Goal: Transaction & Acquisition: Purchase product/service

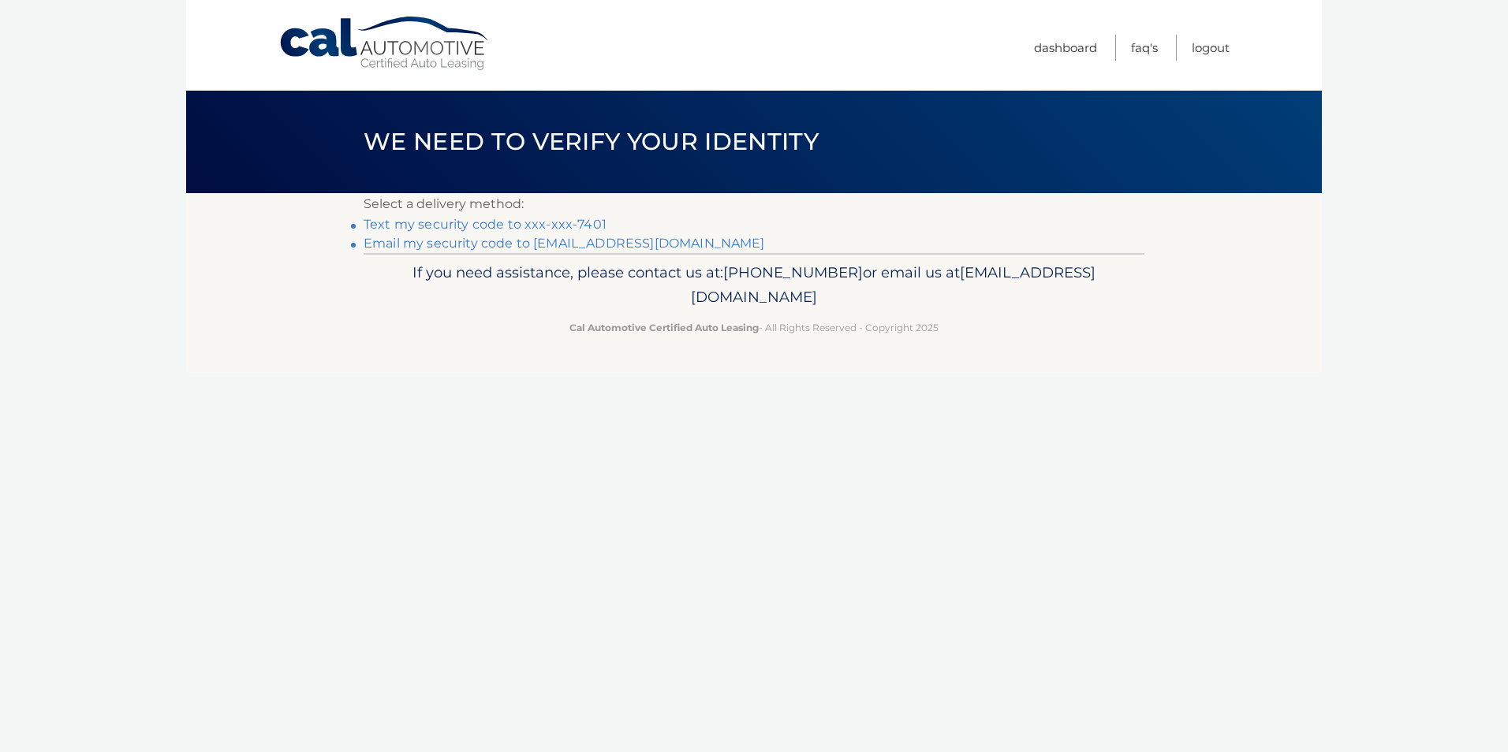
click at [495, 220] on link "Text my security code to xxx-xxx-7401" at bounding box center [485, 224] width 243 height 15
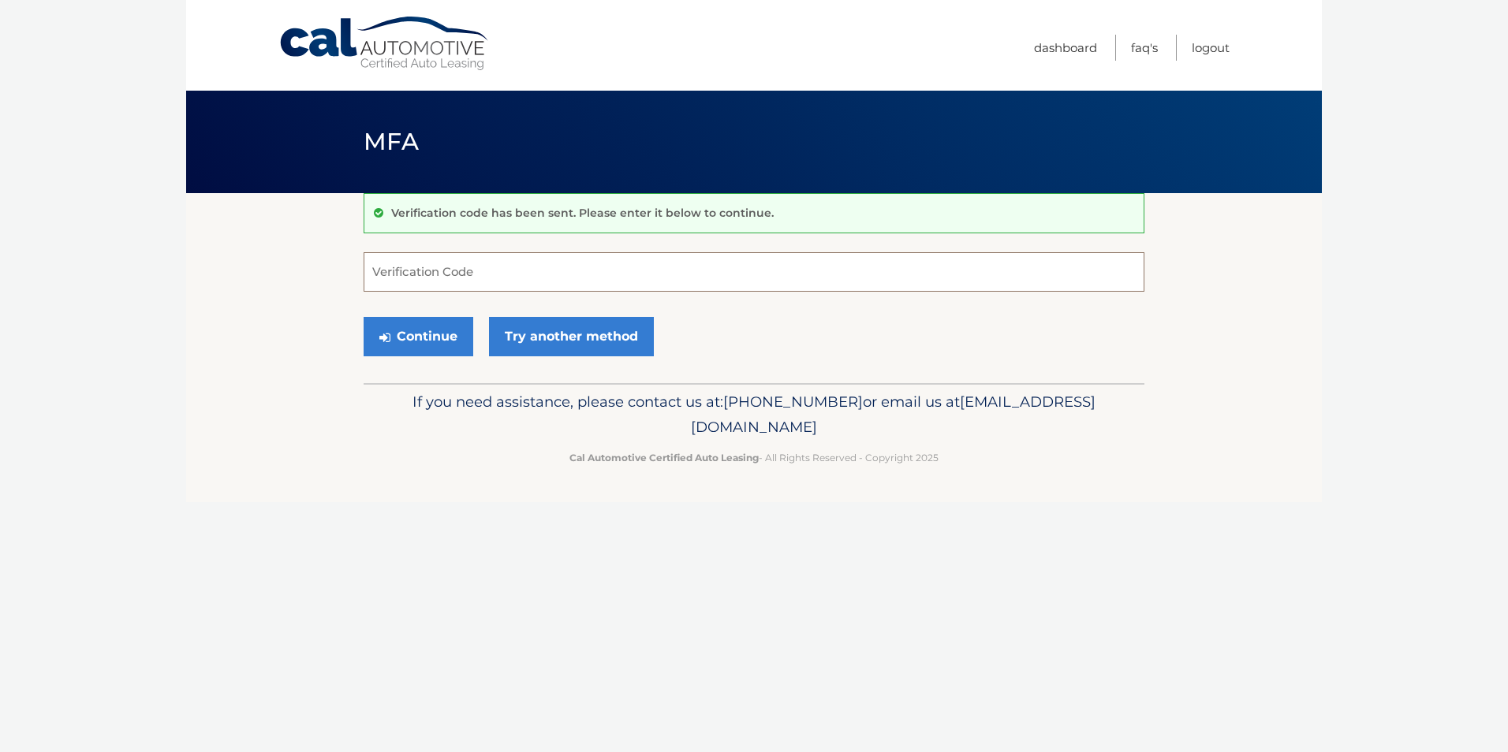
click at [576, 281] on input "Verification Code" at bounding box center [754, 271] width 781 height 39
type input "865959"
click at [423, 326] on button "Continue" at bounding box center [419, 336] width 110 height 39
click at [415, 330] on button "Continue" at bounding box center [419, 336] width 110 height 39
click at [442, 278] on input "865959" at bounding box center [754, 271] width 781 height 39
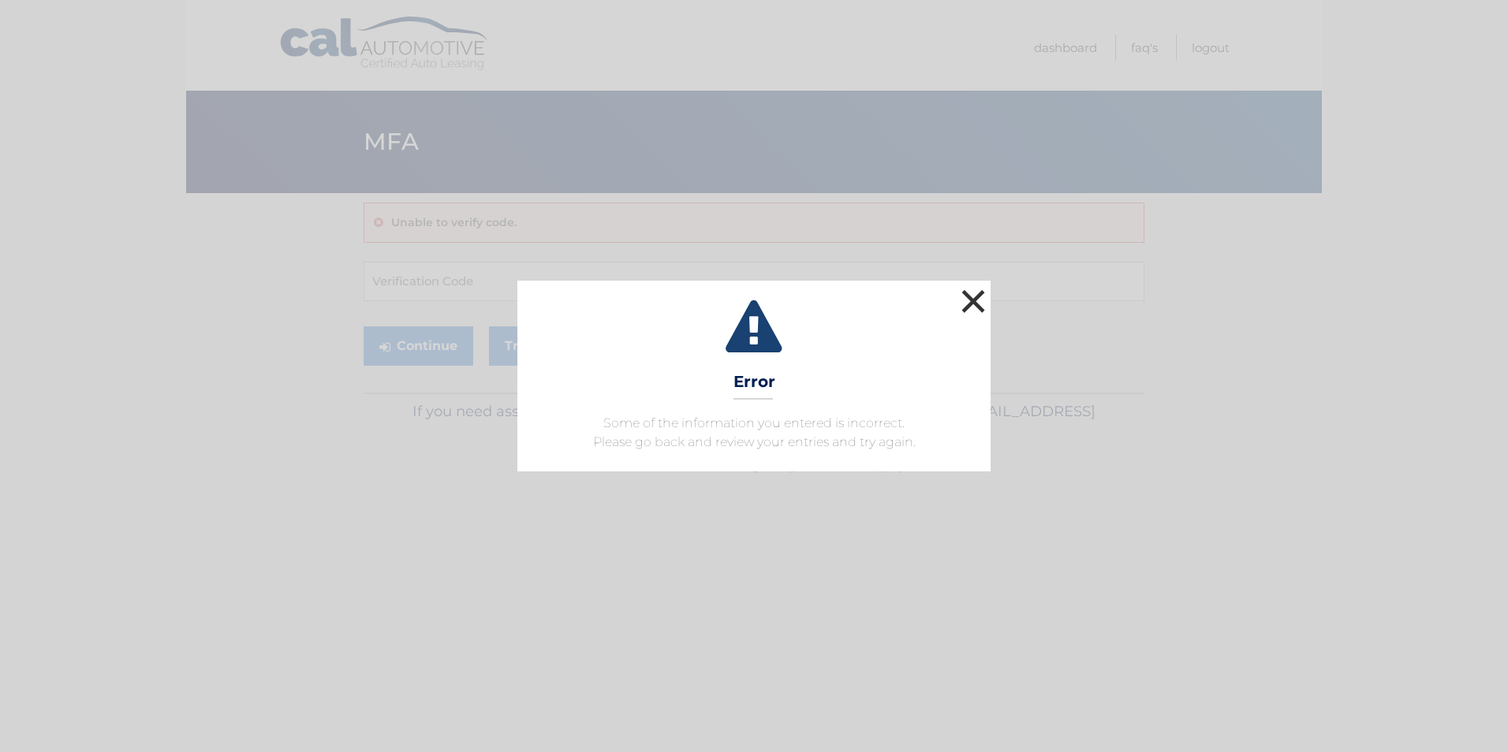
click at [982, 298] on button "×" at bounding box center [973, 301] width 32 height 32
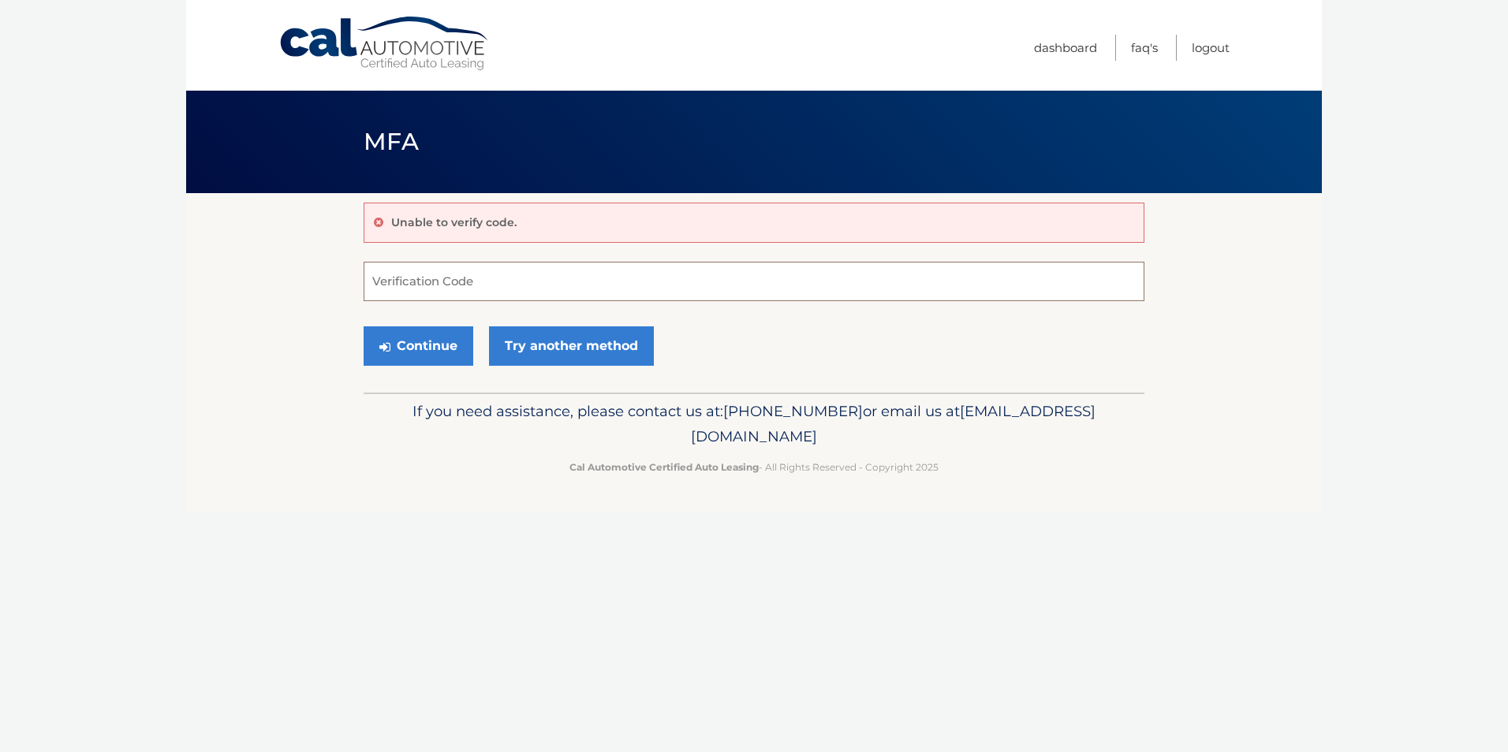
click at [459, 288] on input "Verification Code" at bounding box center [754, 281] width 781 height 39
type input "865959"
click at [425, 339] on button "Continue" at bounding box center [419, 345] width 110 height 39
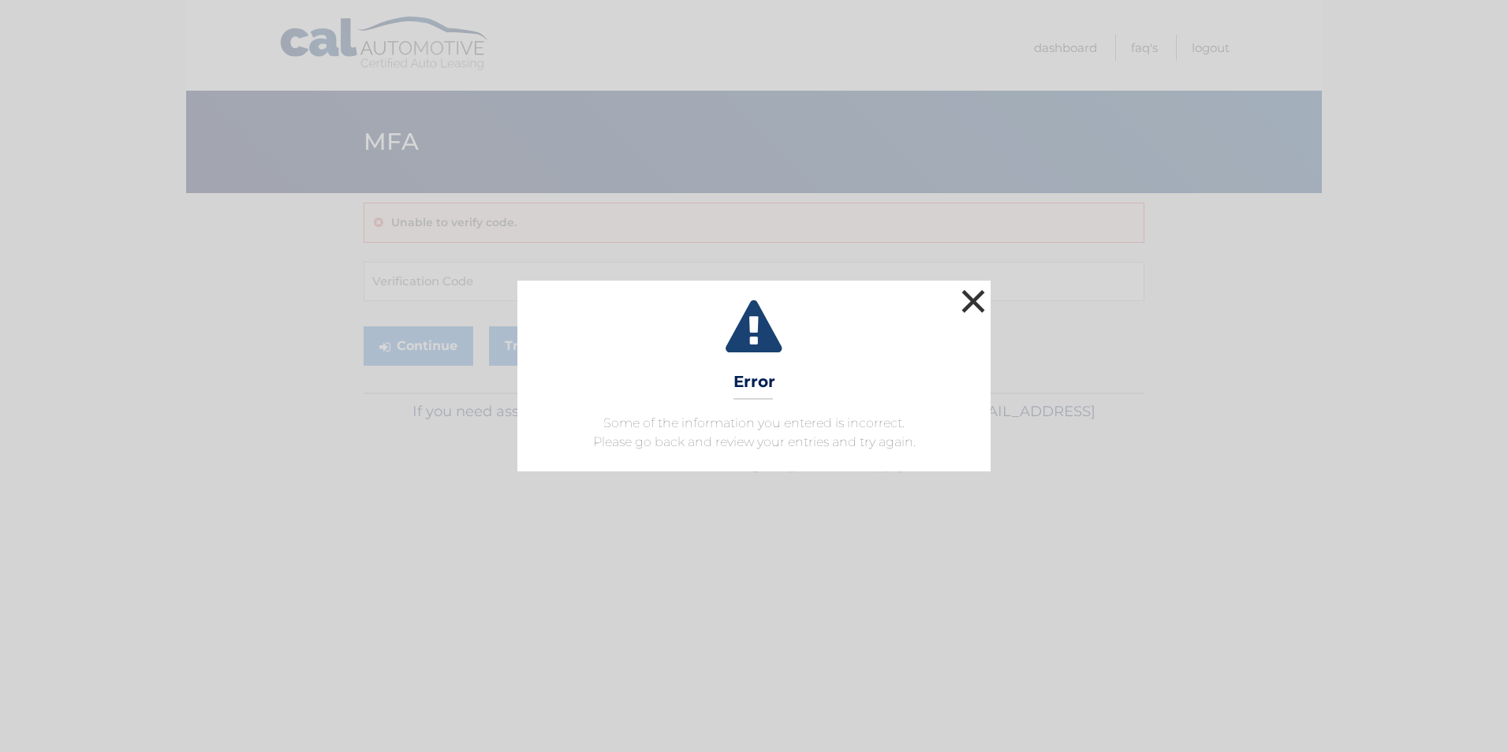
click at [978, 296] on button "×" at bounding box center [973, 301] width 32 height 32
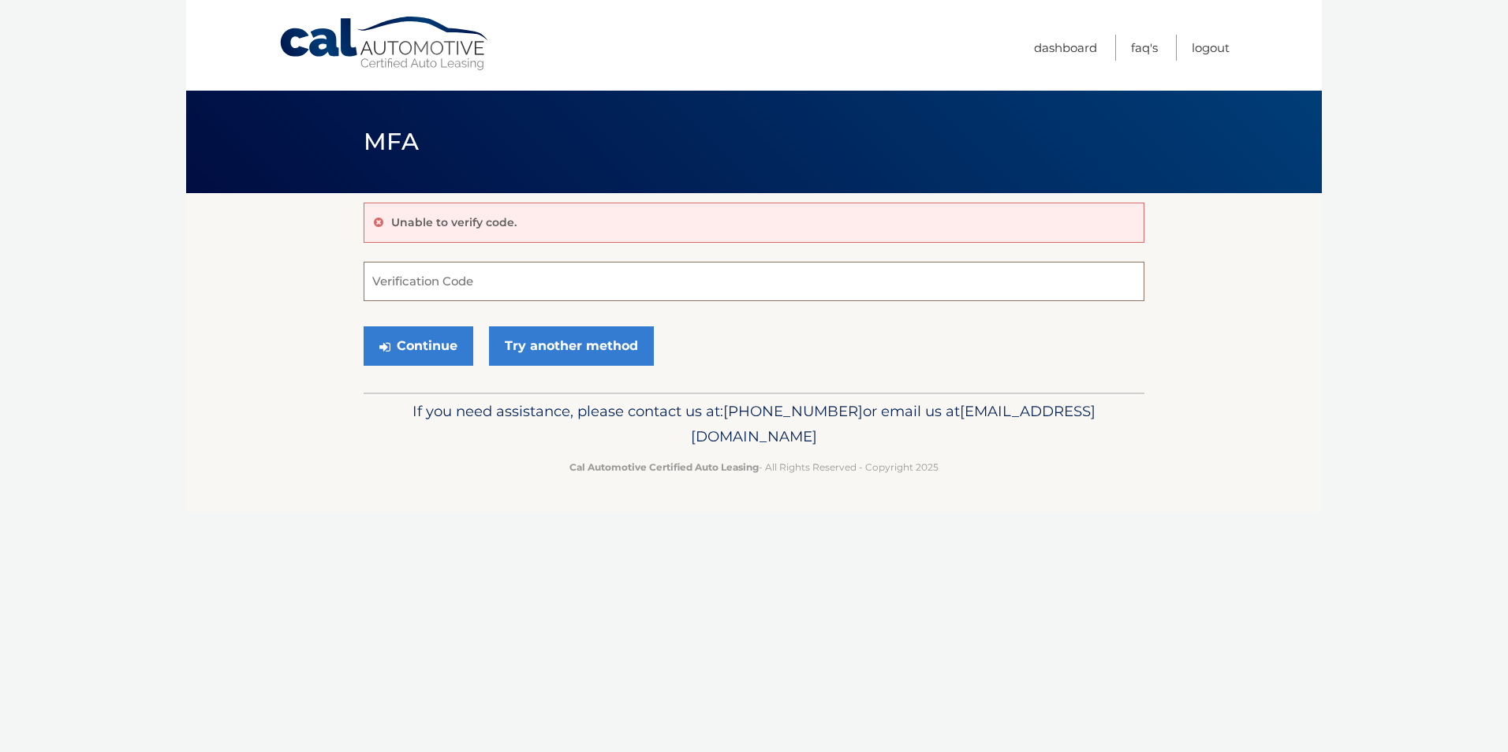
click at [468, 278] on input "Verification Code" at bounding box center [754, 281] width 781 height 39
type input "865959"
click at [421, 357] on button "Continue" at bounding box center [419, 345] width 110 height 39
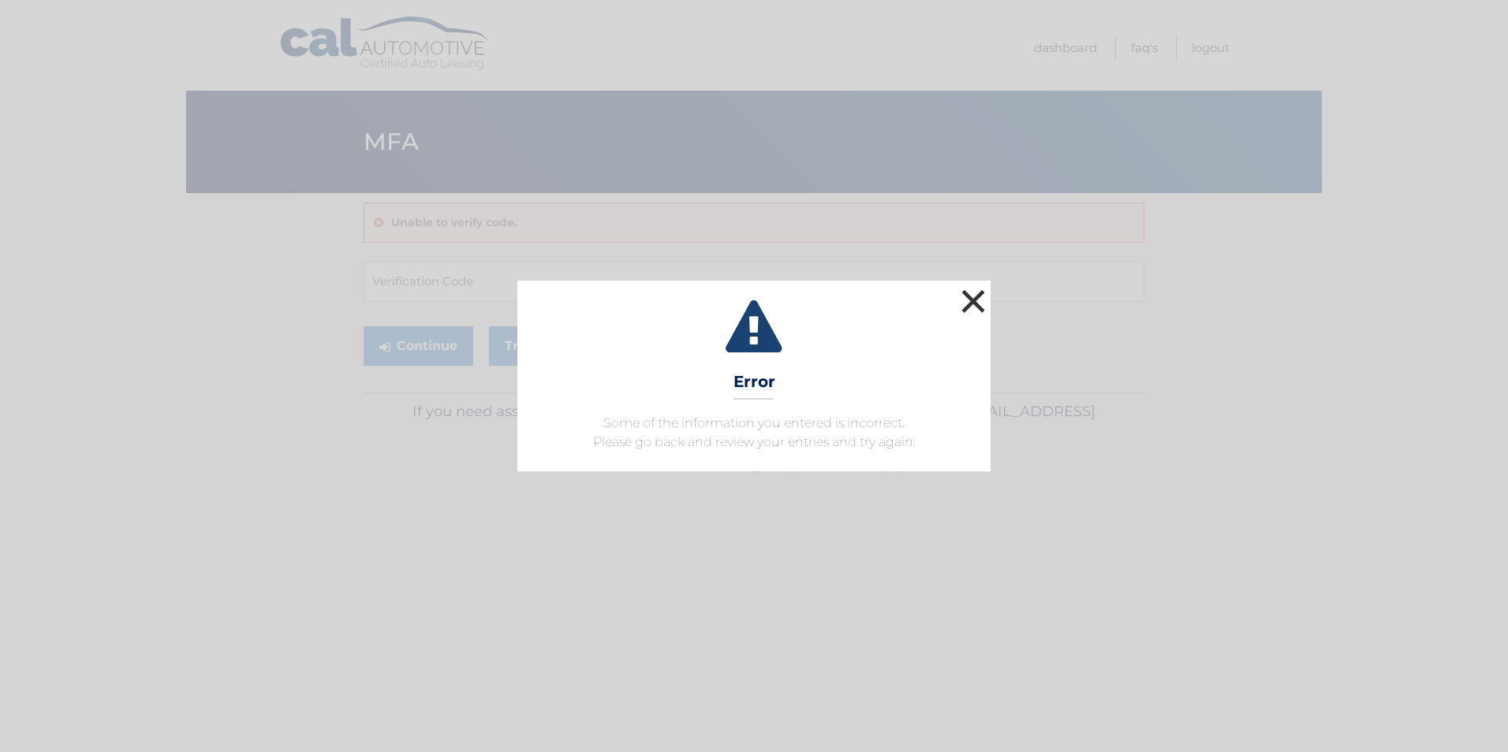
click at [978, 294] on button "×" at bounding box center [973, 301] width 32 height 32
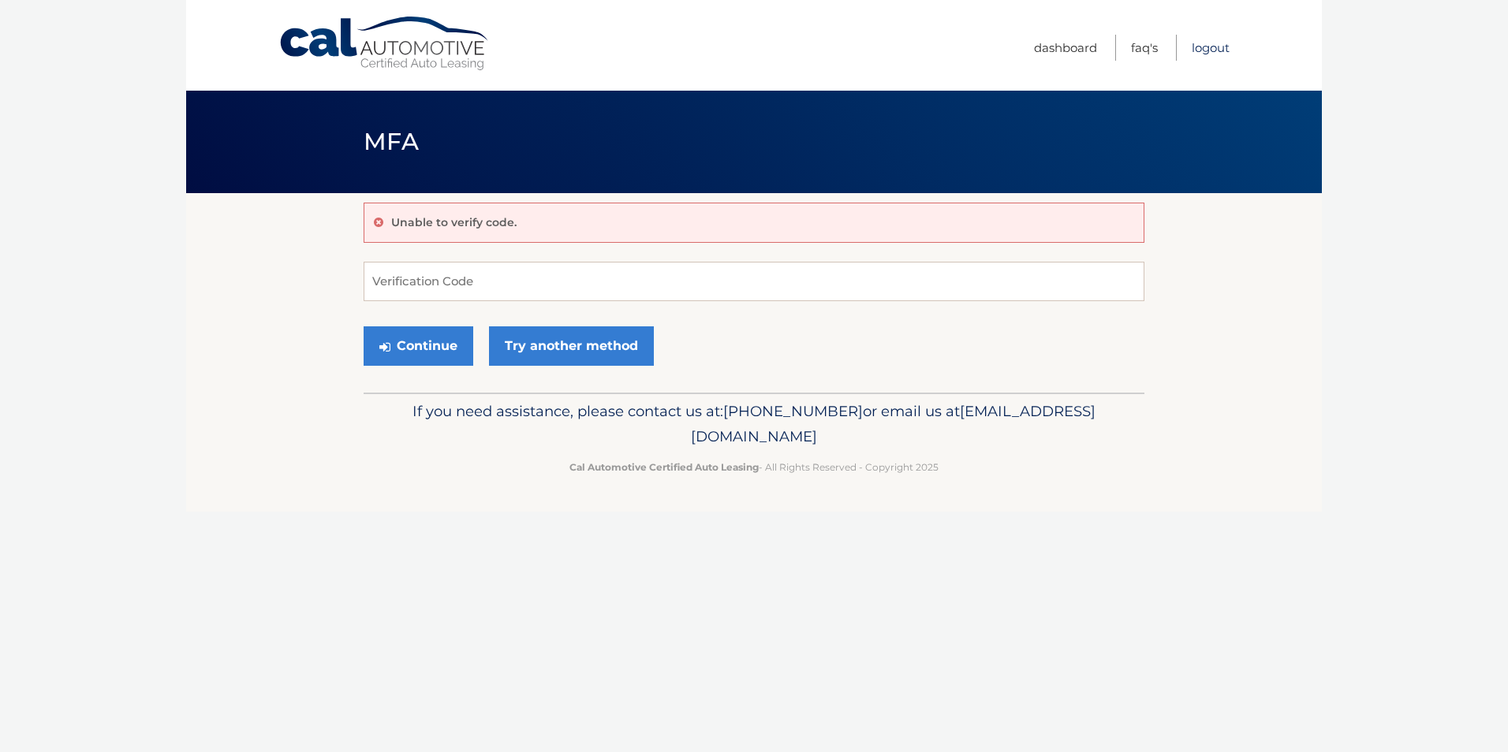
click at [1214, 47] on link "Logout" at bounding box center [1211, 48] width 38 height 26
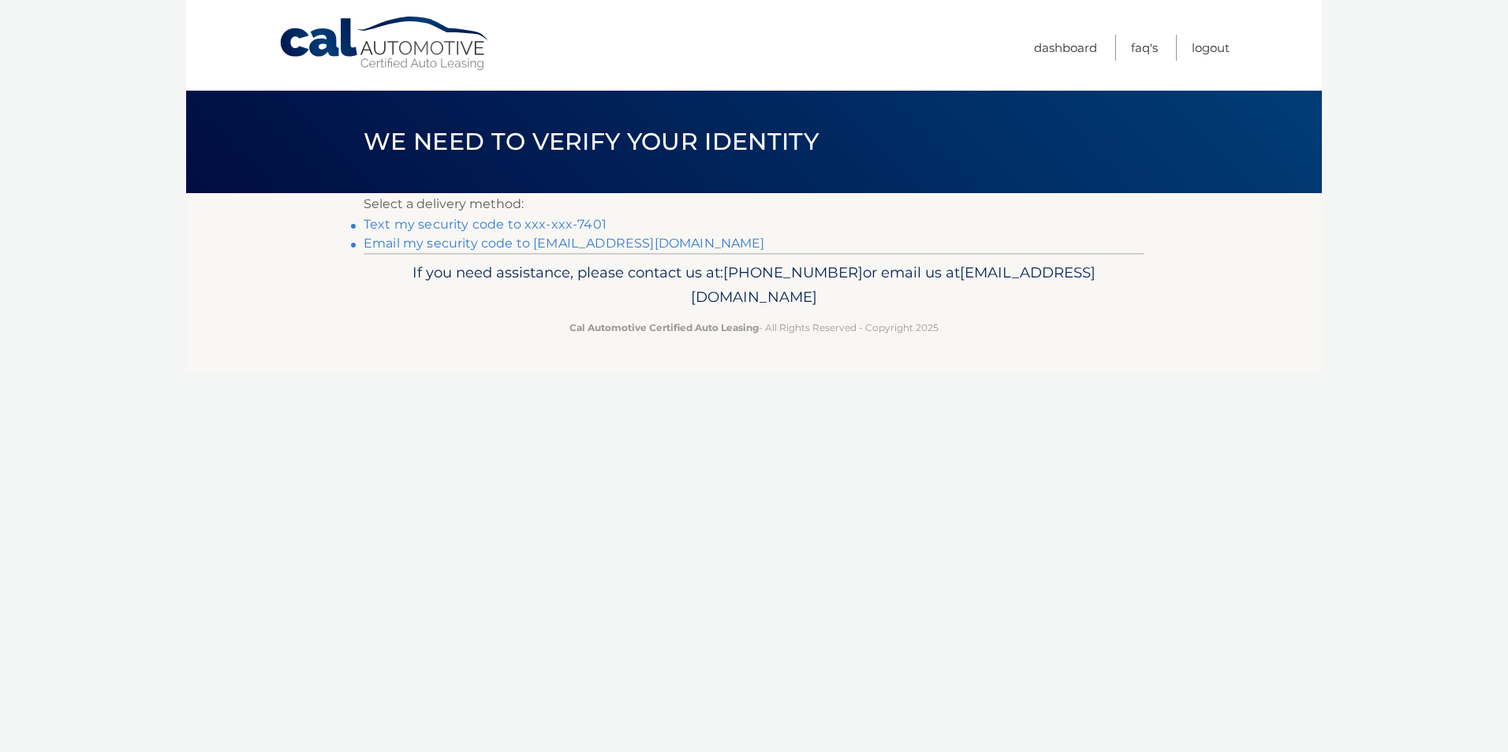
click at [434, 220] on link "Text my security code to xxx-xxx-7401" at bounding box center [485, 224] width 243 height 15
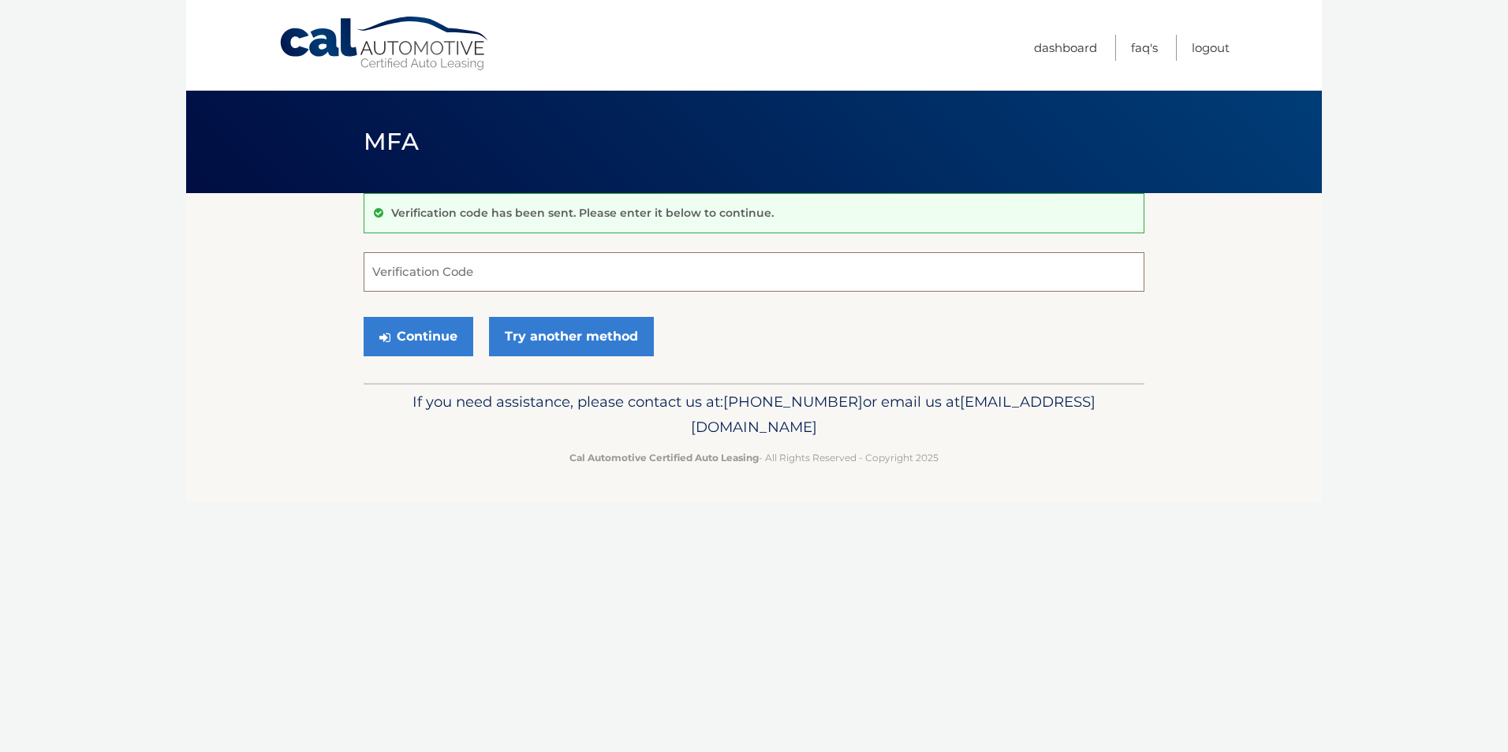
click at [527, 281] on input "Verification Code" at bounding box center [754, 271] width 781 height 39
type input "284860"
click at [413, 326] on button "Continue" at bounding box center [419, 336] width 110 height 39
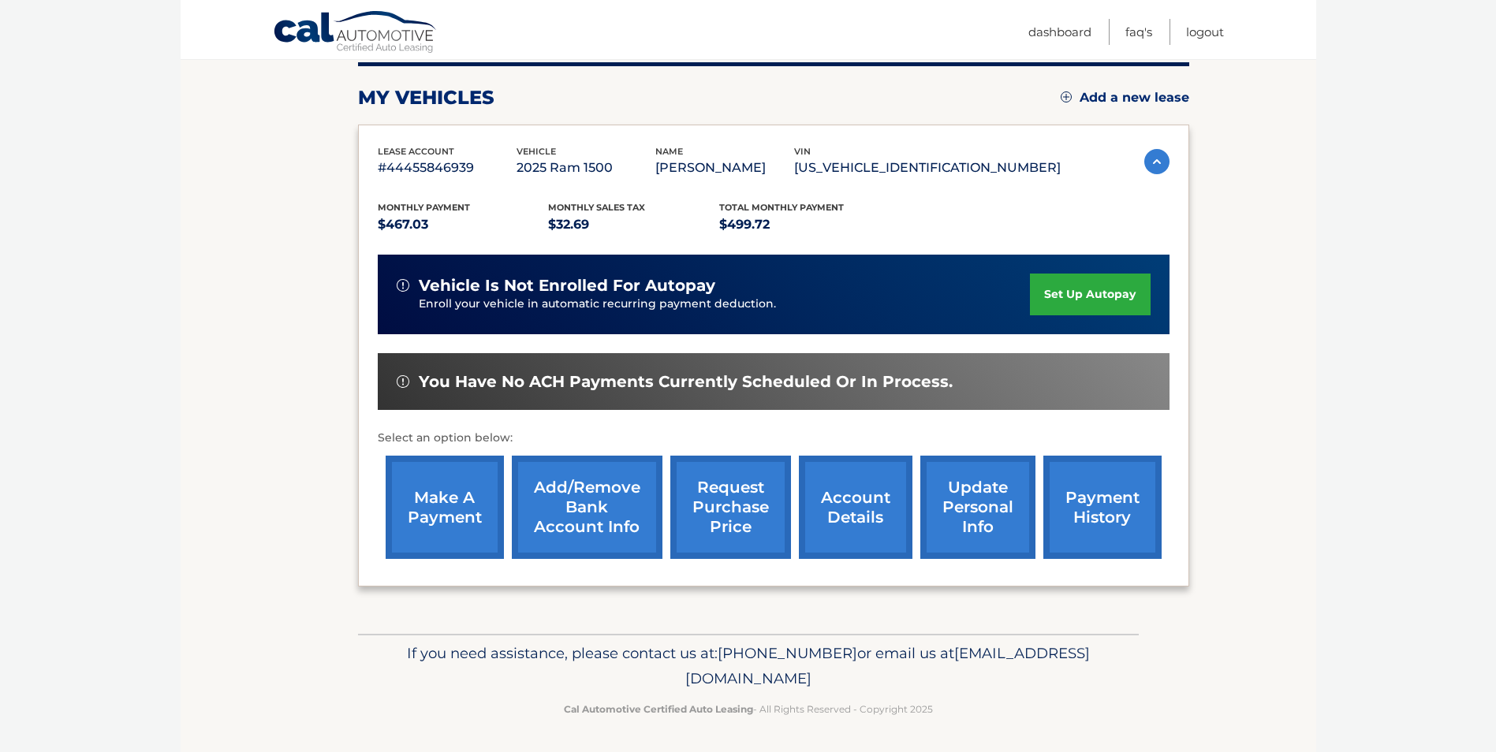
scroll to position [203, 0]
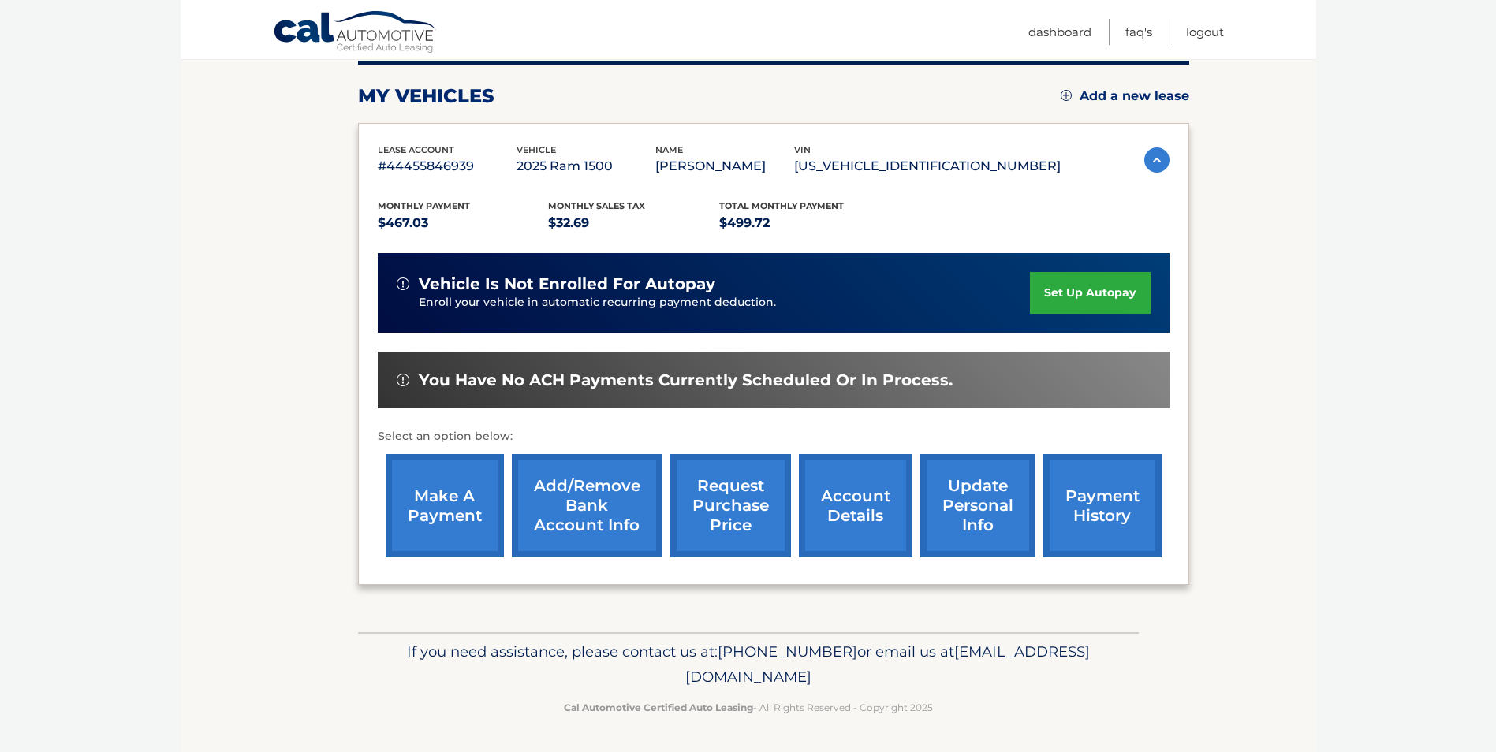
click at [436, 491] on link "make a payment" at bounding box center [445, 505] width 118 height 103
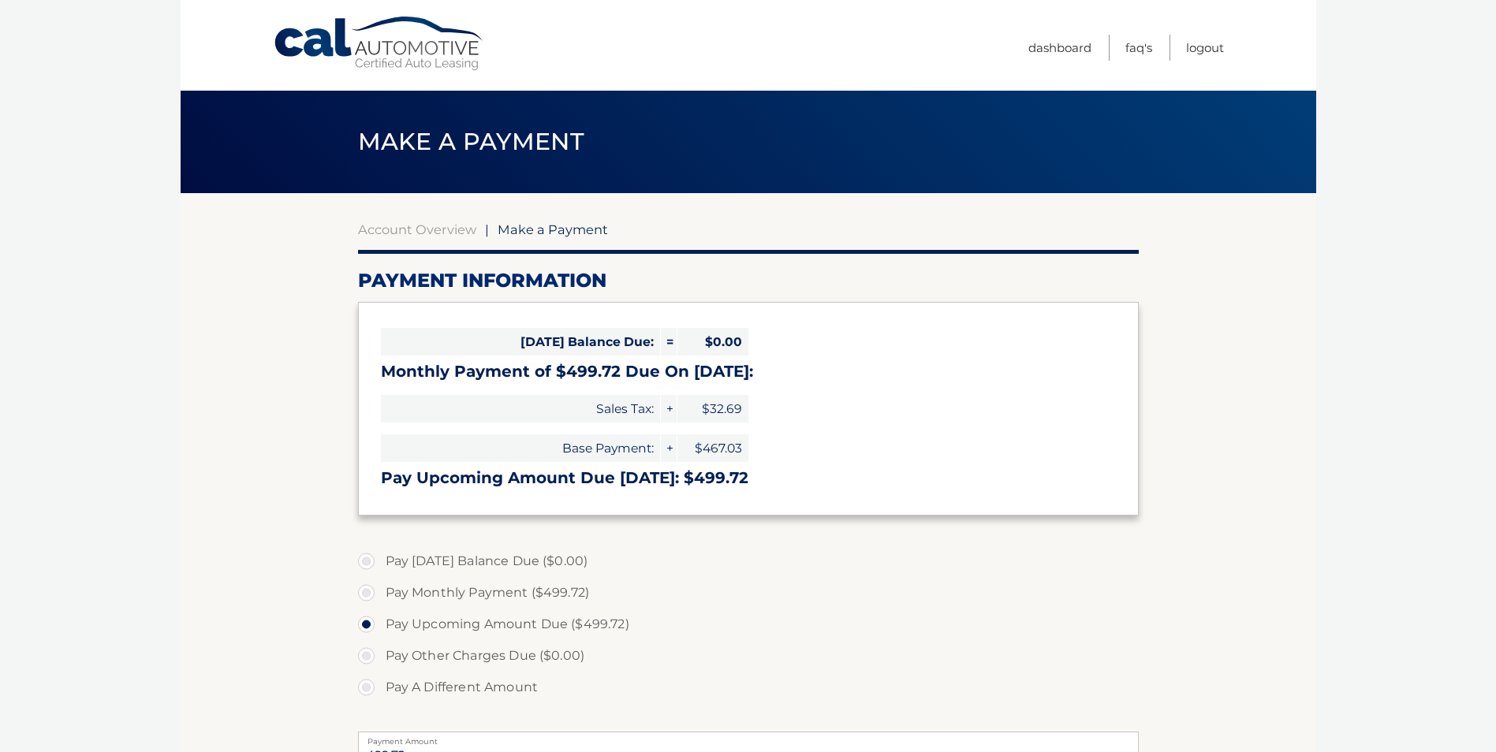
select select "NzY4OGE3NDctMjFjOC00ZDhhLWFkNmEtOGZlMjUxOTBlYzQ4"
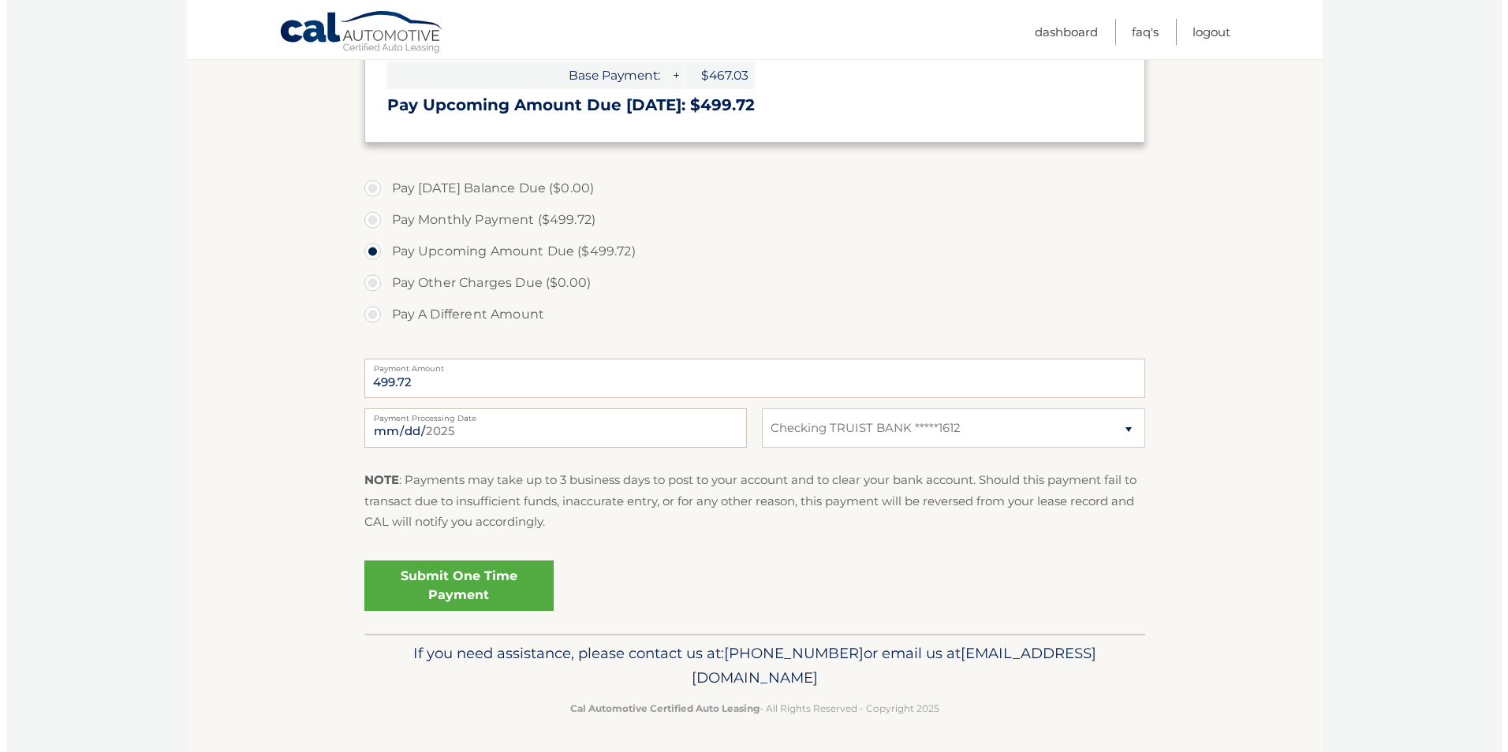
scroll to position [375, 0]
click at [445, 578] on link "Submit One Time Payment" at bounding box center [452, 584] width 189 height 50
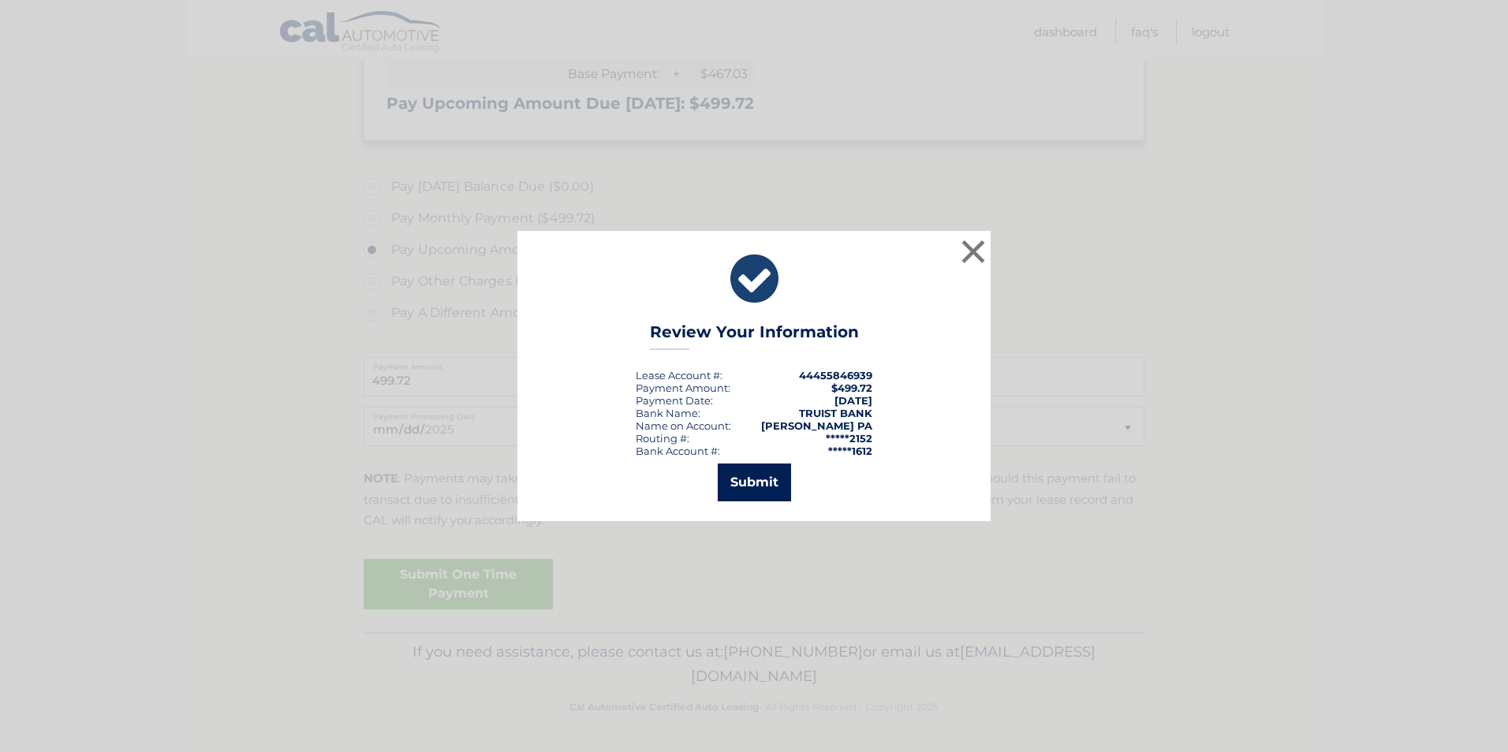
click at [749, 483] on button "Submit" at bounding box center [754, 483] width 73 height 38
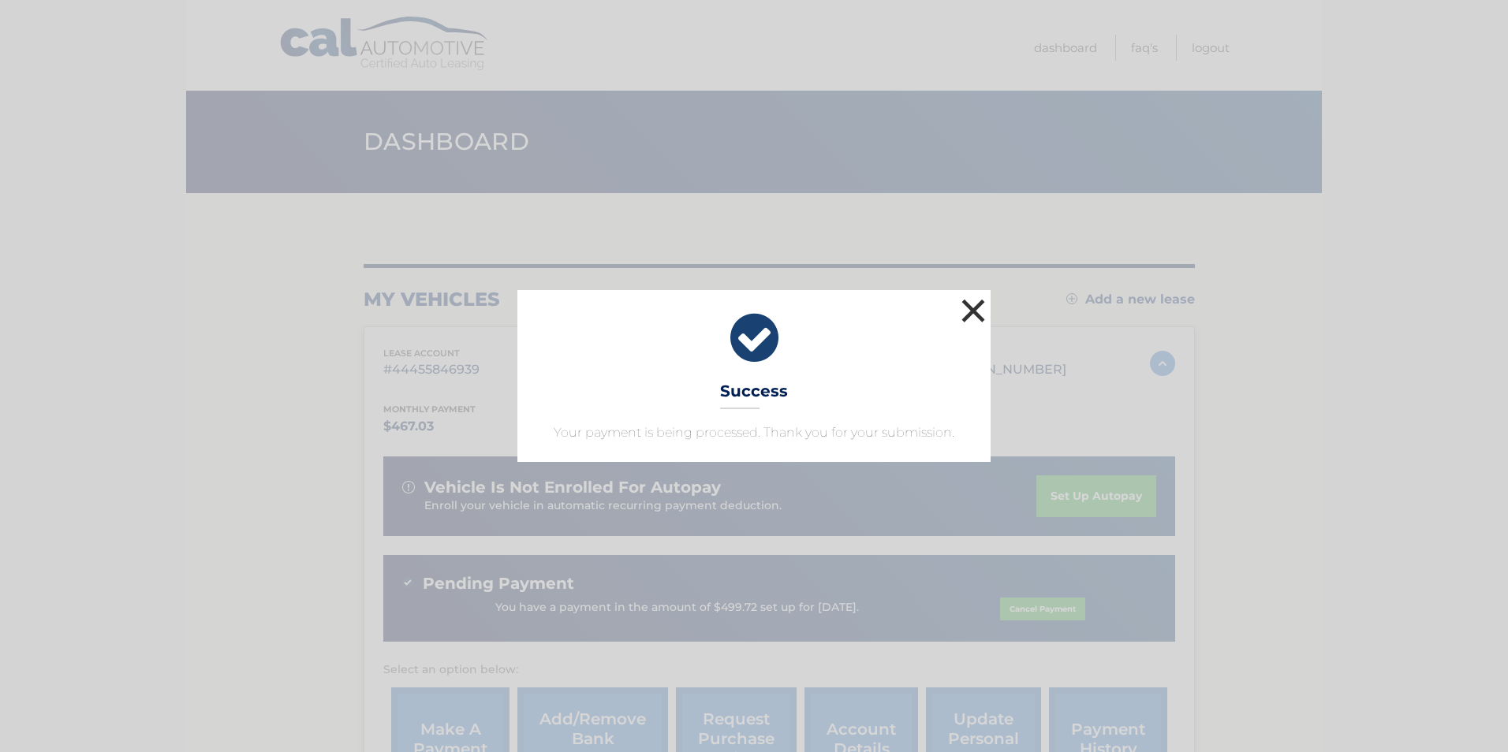
click at [969, 309] on button "×" at bounding box center [973, 311] width 32 height 32
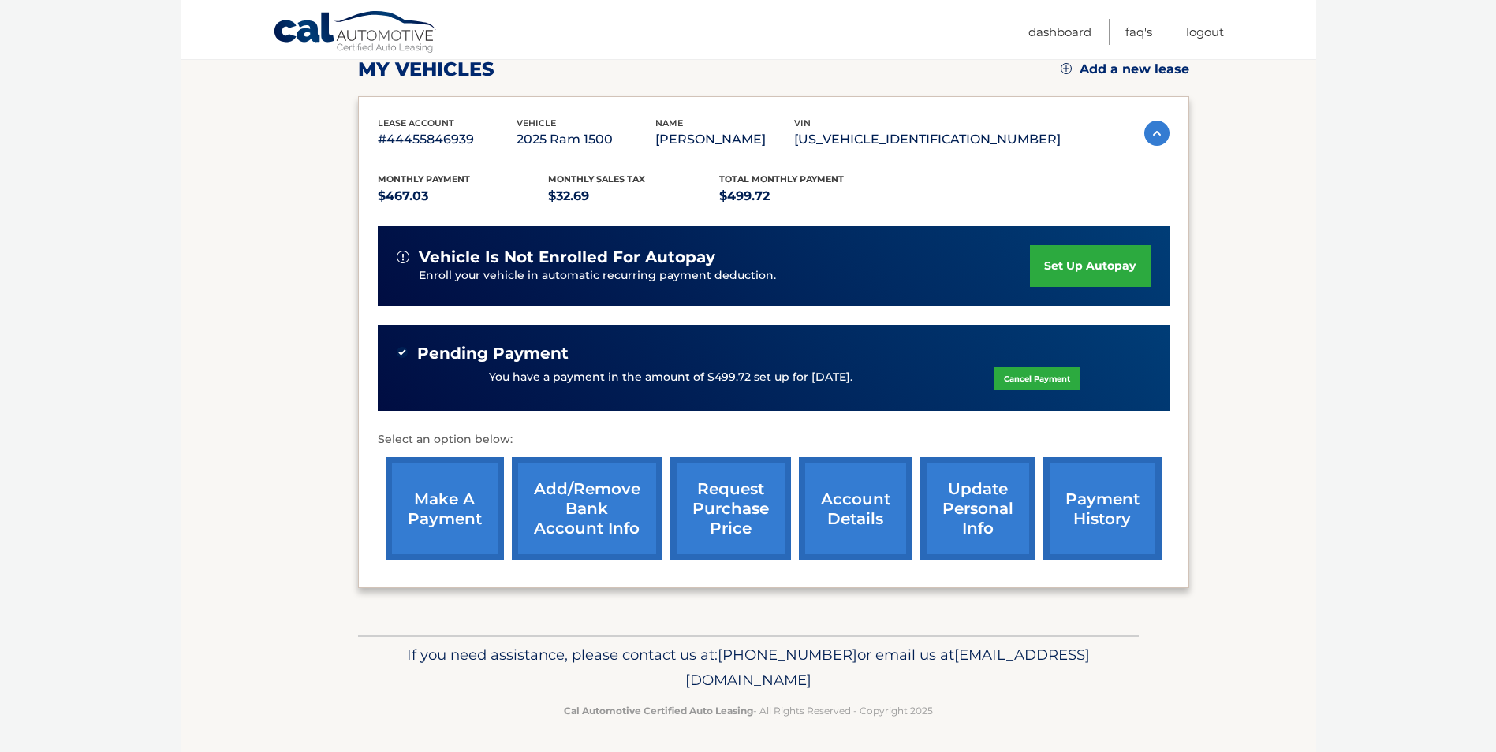
scroll to position [233, 0]
